Goal: Information Seeking & Learning: Compare options

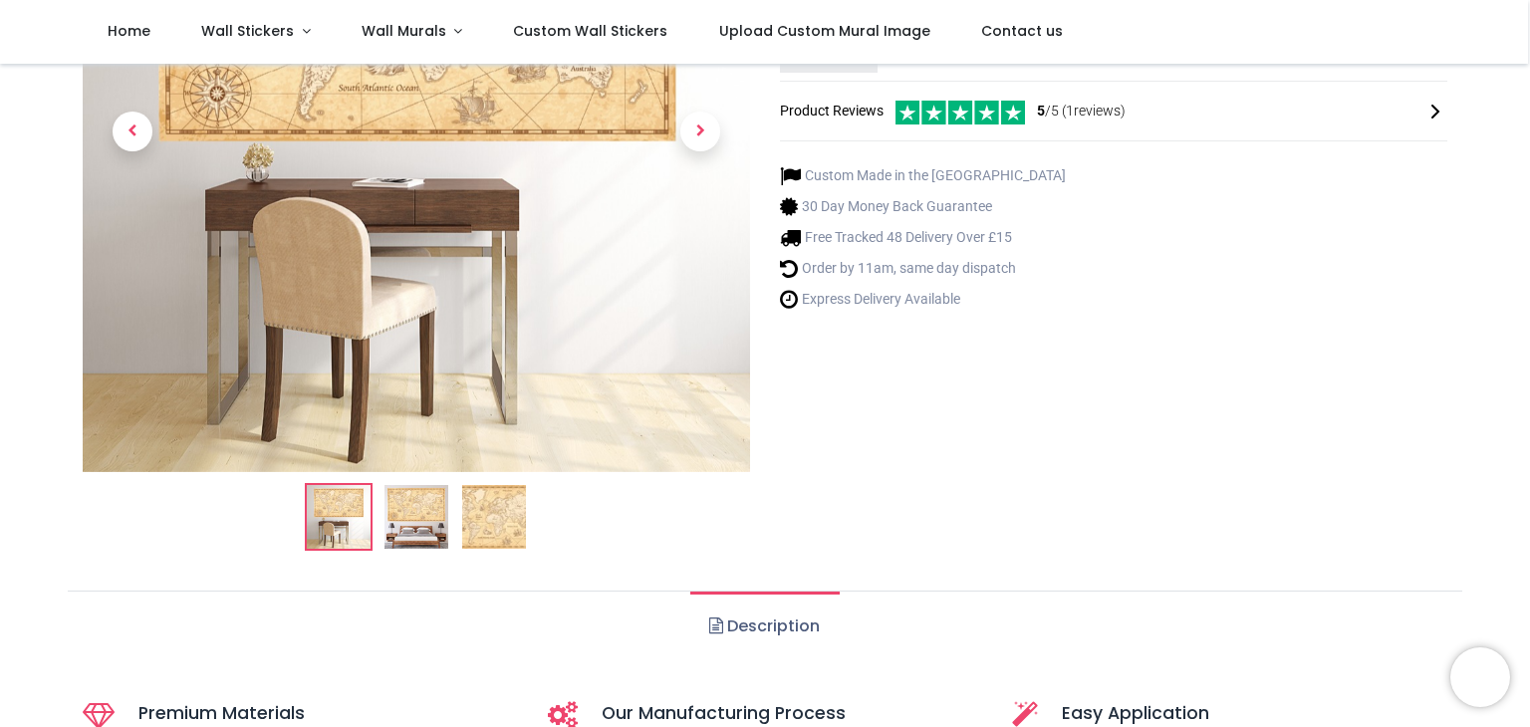
scroll to position [498, 0]
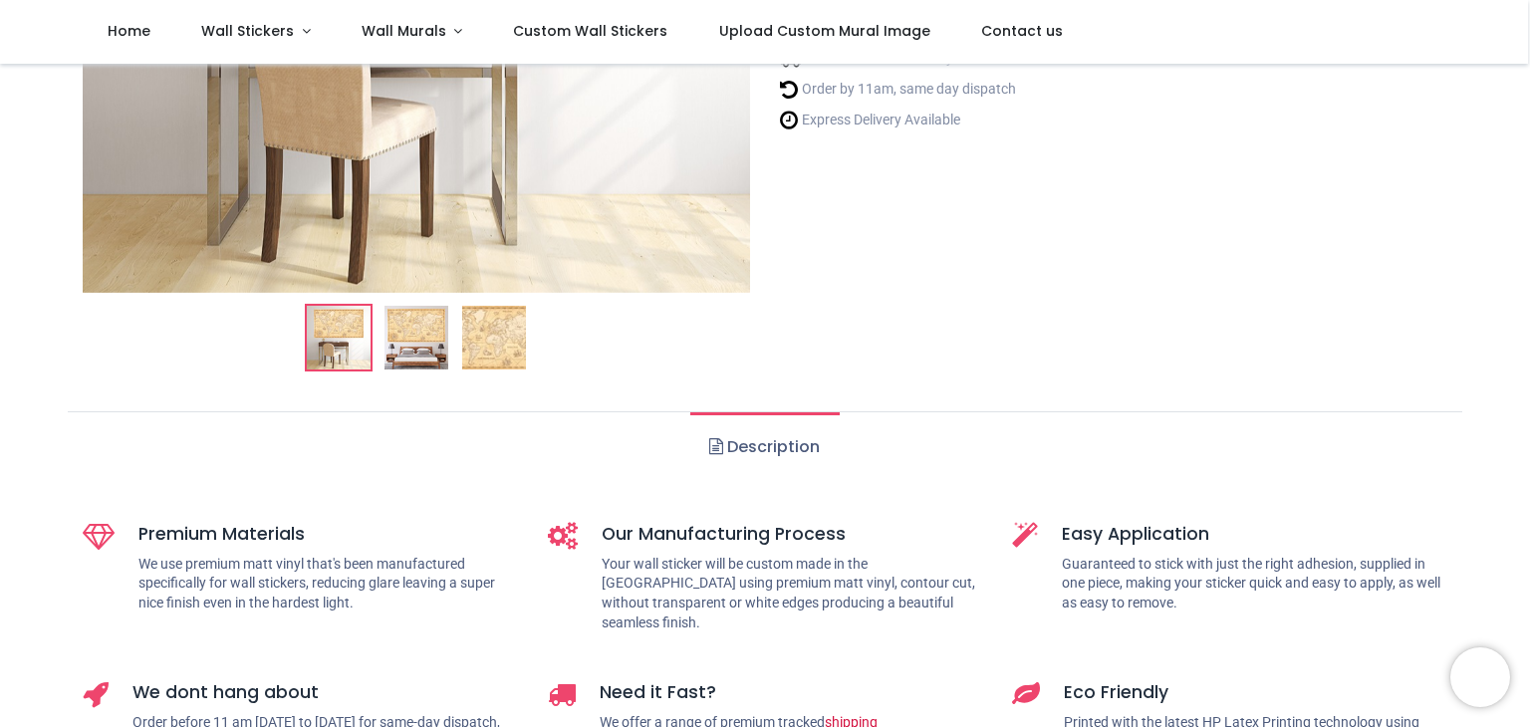
click at [427, 348] on img at bounding box center [417, 338] width 64 height 64
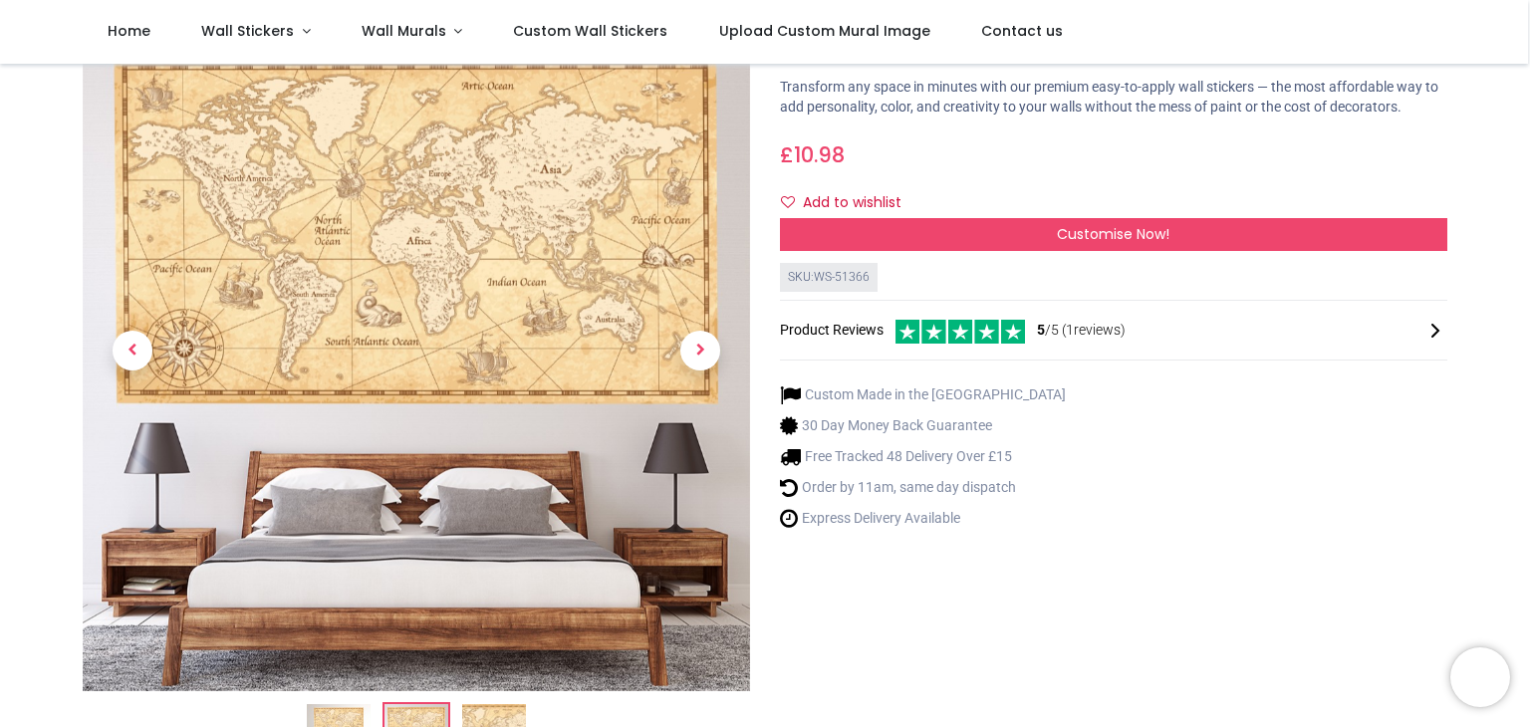
scroll to position [0, 0]
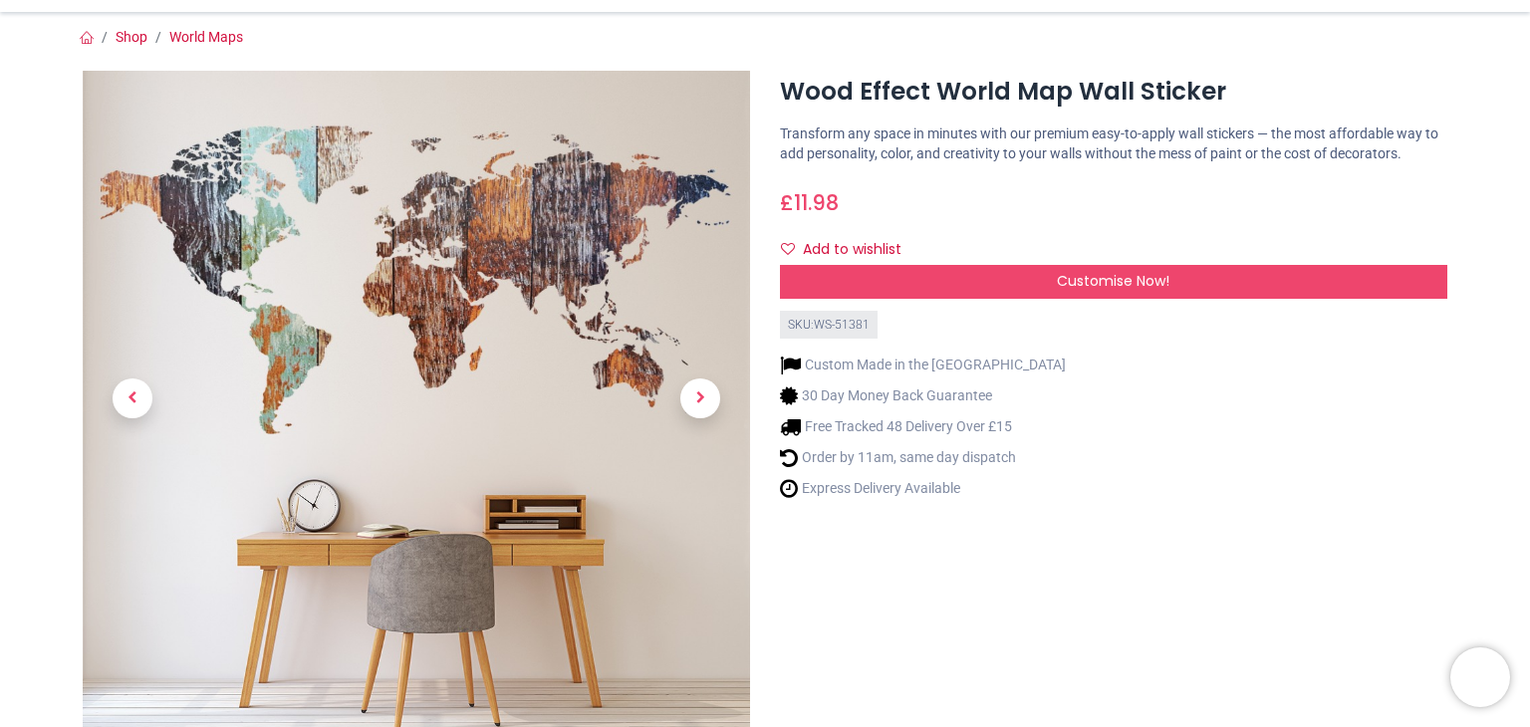
scroll to position [299, 0]
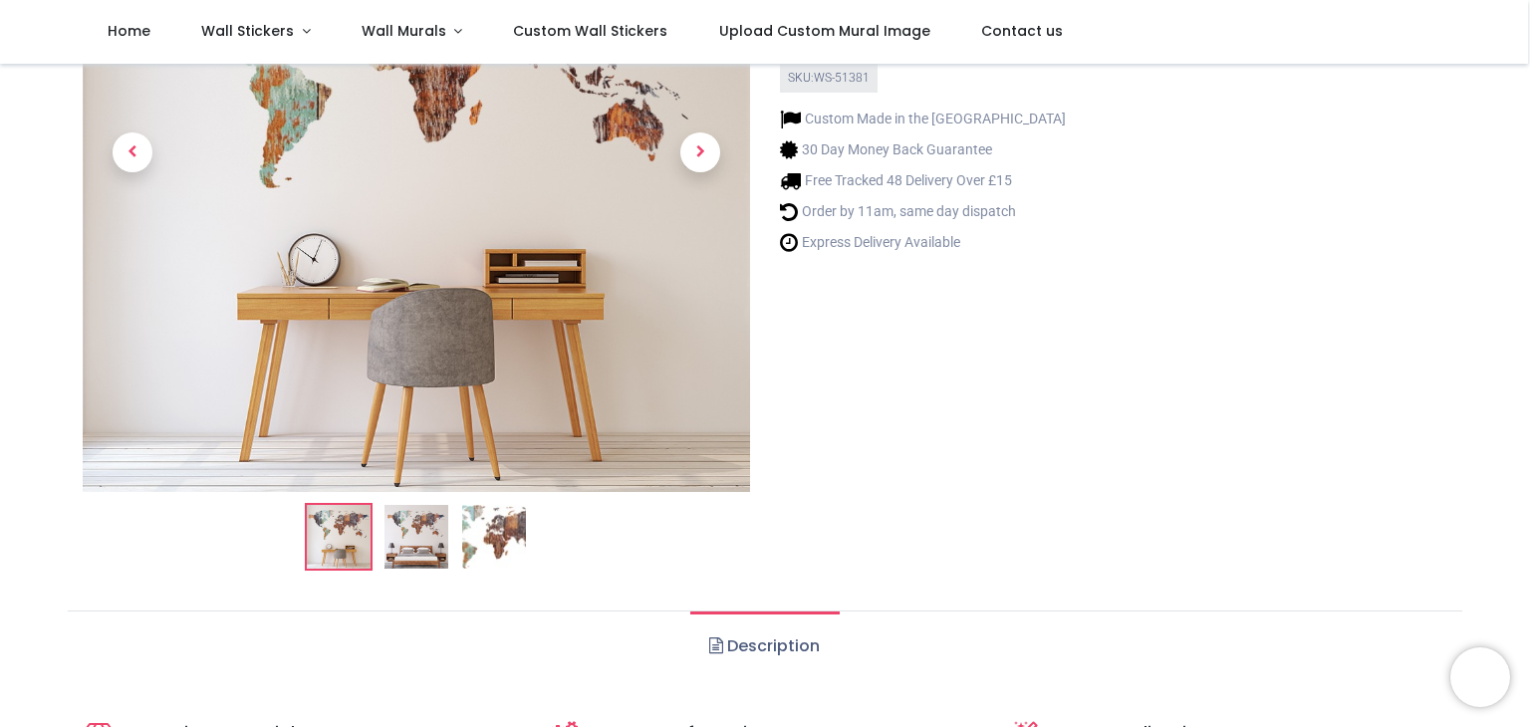
click at [404, 535] on img at bounding box center [417, 537] width 64 height 64
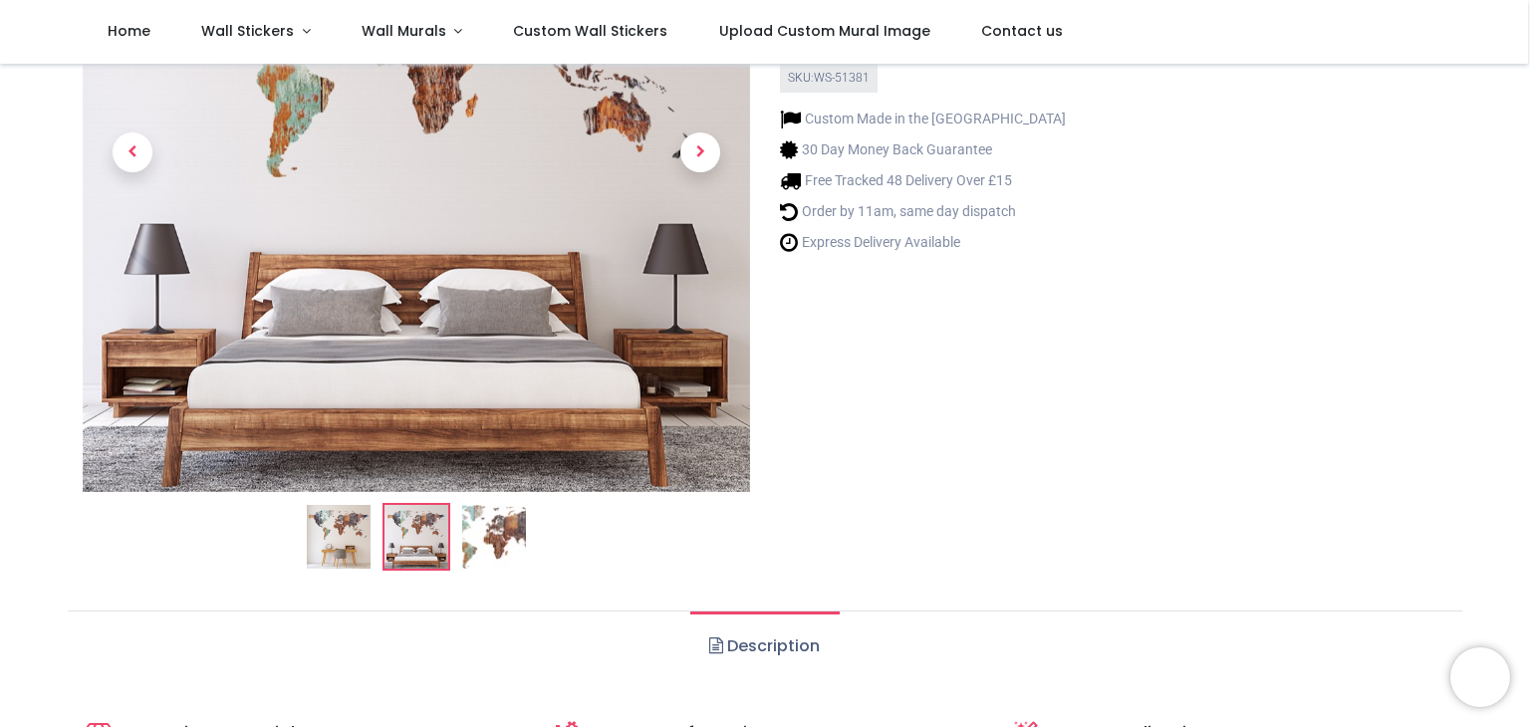
click at [490, 536] on img at bounding box center [494, 537] width 64 height 64
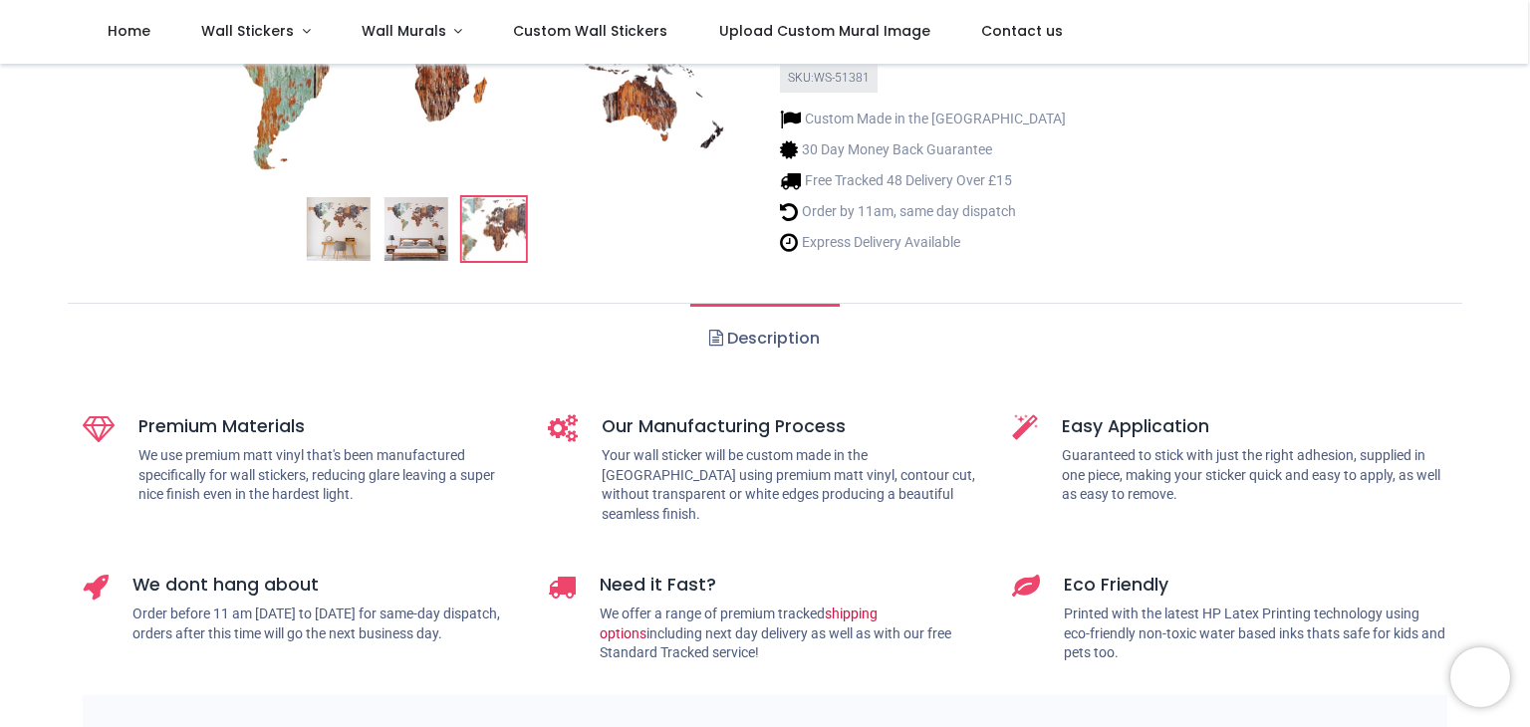
scroll to position [0, 0]
